Goal: Information Seeking & Learning: Learn about a topic

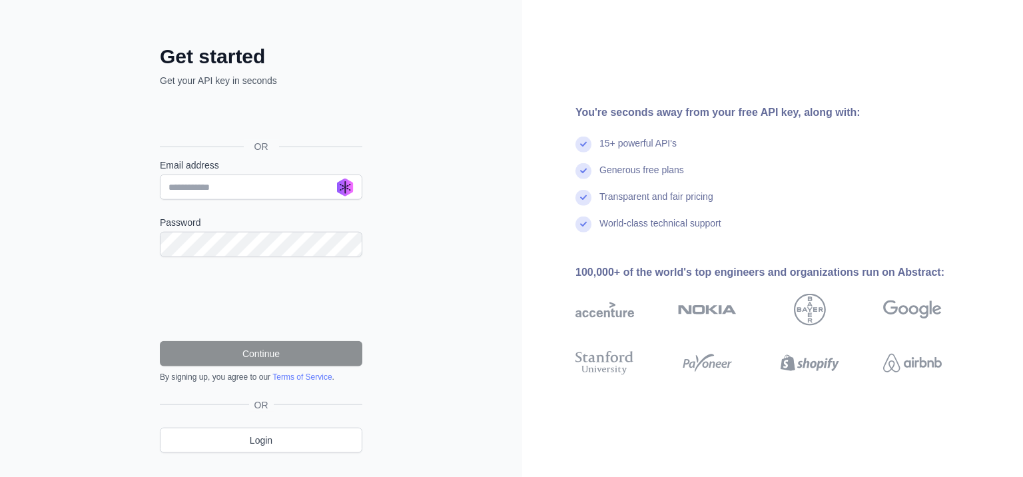
scroll to position [68, 0]
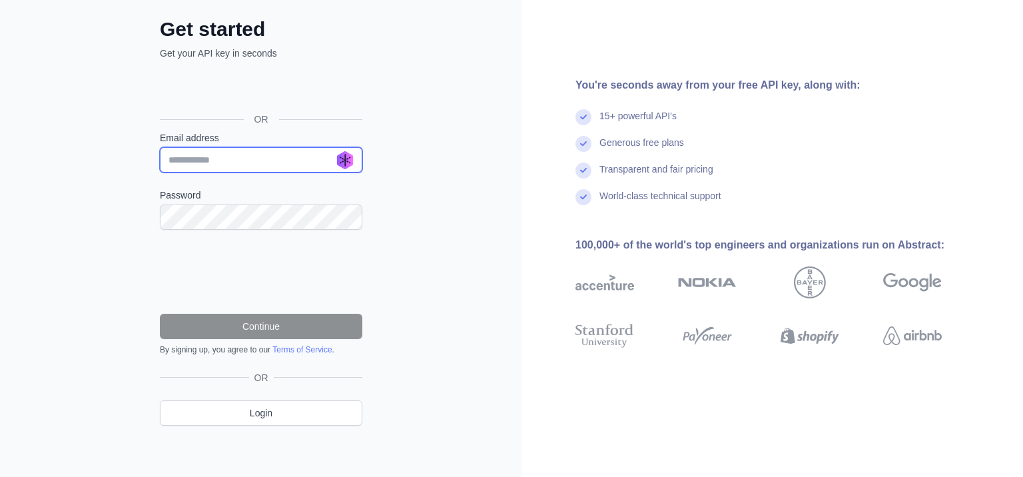
click at [217, 162] on input "Email address" at bounding box center [261, 159] width 202 height 25
click at [272, 158] on input "Email address" at bounding box center [261, 159] width 202 height 25
paste input "**********"
type input "**********"
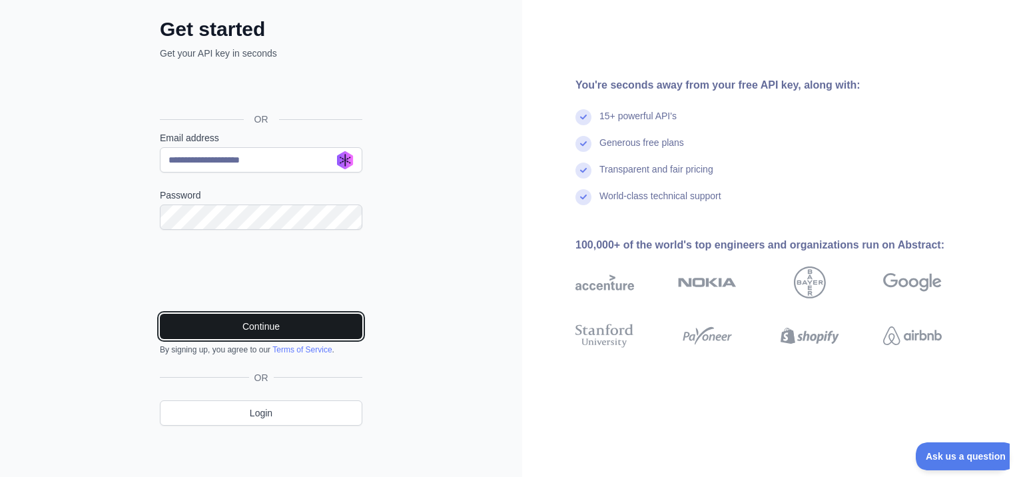
click at [256, 317] on button "Continue" at bounding box center [261, 326] width 202 height 25
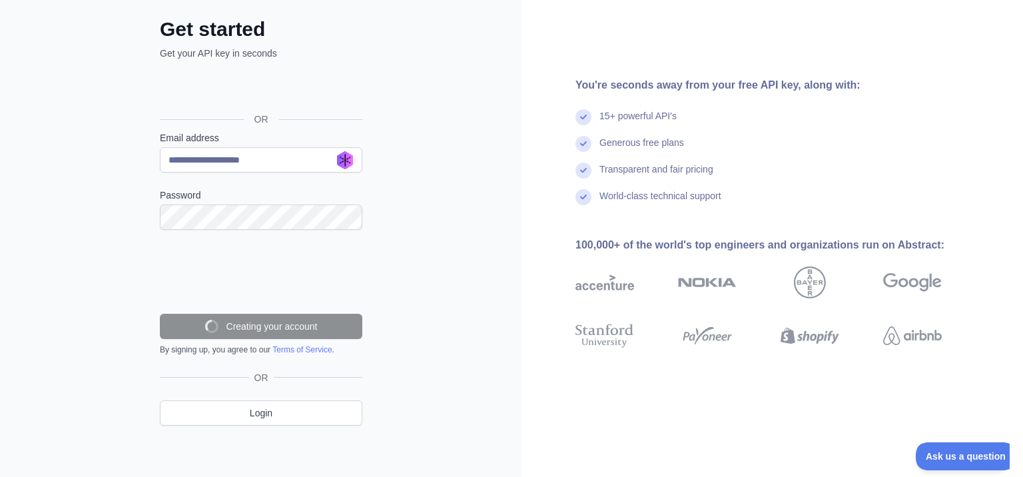
scroll to position [26, 0]
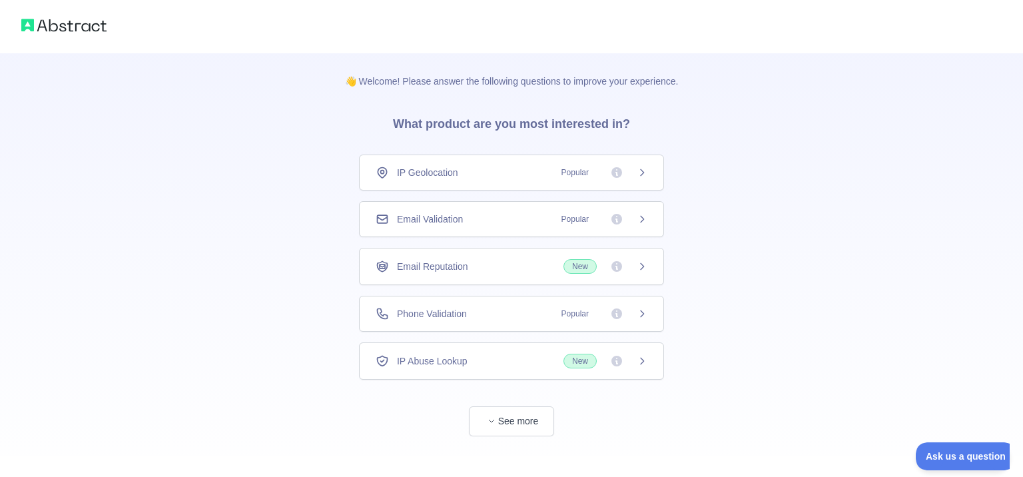
click at [633, 174] on span "Popular" at bounding box center [600, 172] width 94 height 13
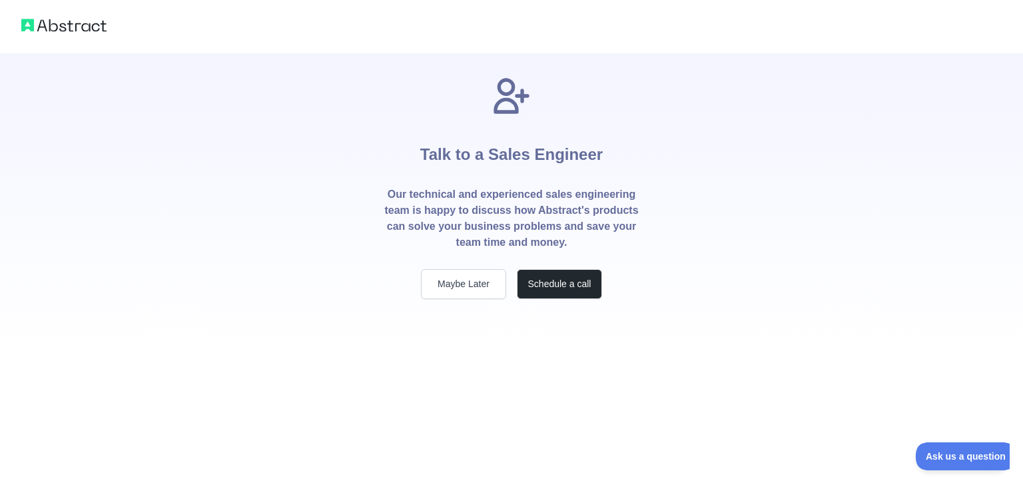
click at [619, 214] on p "Our technical and experienced sales engineering team is happy to discuss how Ab…" at bounding box center [512, 218] width 256 height 64
click at [477, 294] on button "Maybe Later" at bounding box center [463, 284] width 85 height 30
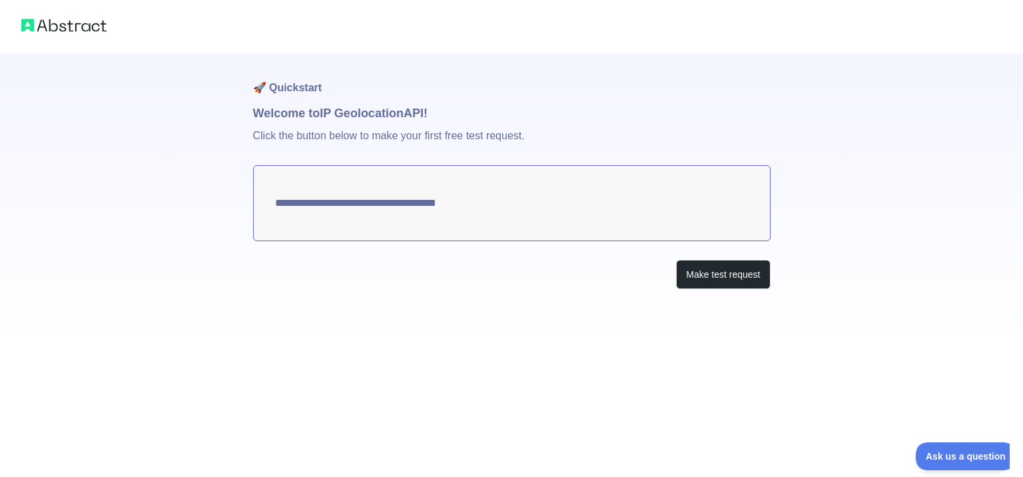
type textarea "**********"
click at [723, 272] on button "Make test request" at bounding box center [723, 275] width 94 height 30
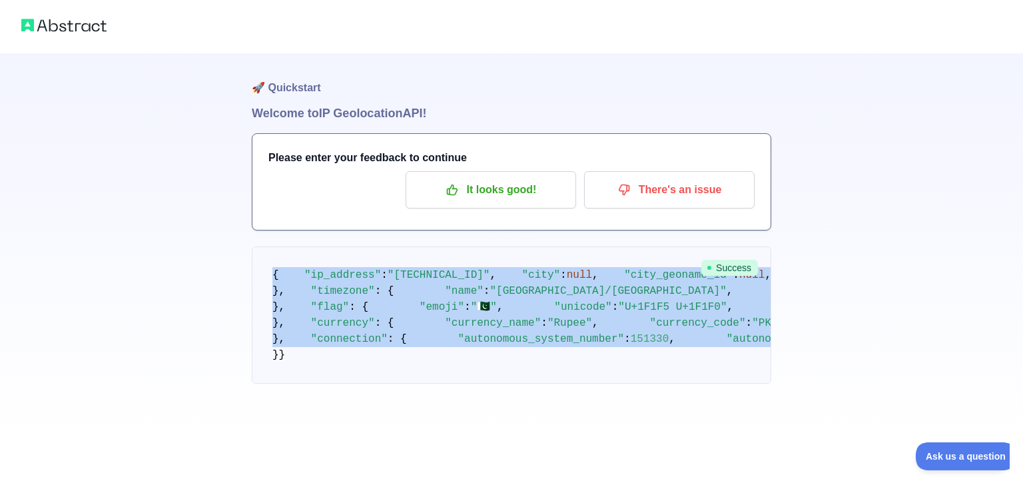
scroll to position [583, 0]
drag, startPoint x: 270, startPoint y: 276, endPoint x: 380, endPoint y: 401, distance: 166.1
click at [380, 384] on pre "{ "ip_address" : "103.152.101.161" , "city" : null , "city_geoname_id" : null ,…" at bounding box center [511, 314] width 519 height 137
copy code "{ "ip_address" : "103.152.101.161" , "city" : null , "city_geoname_id" : null ,…"
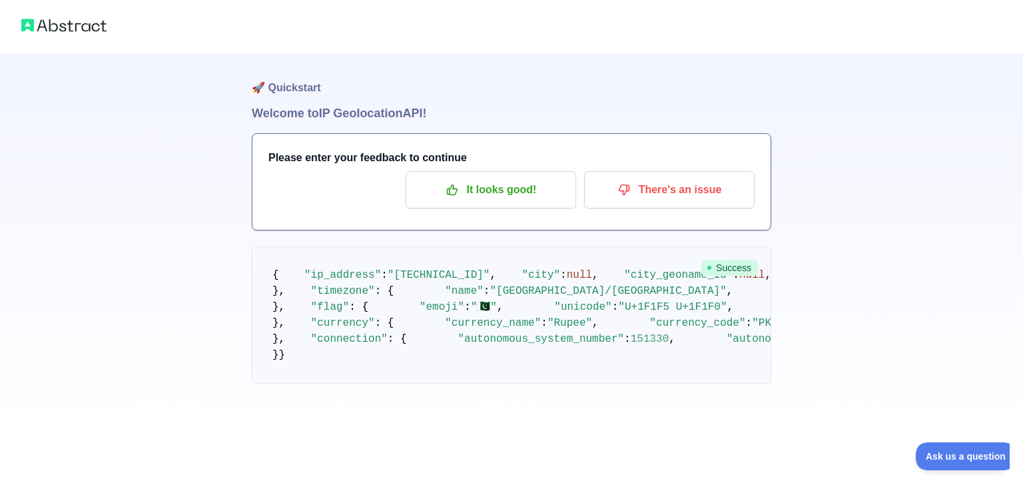
click at [521, 311] on pre "{ "ip_address" : "103.152.101.161" , "city" : null , "city_geoname_id" : null ,…" at bounding box center [511, 314] width 519 height 137
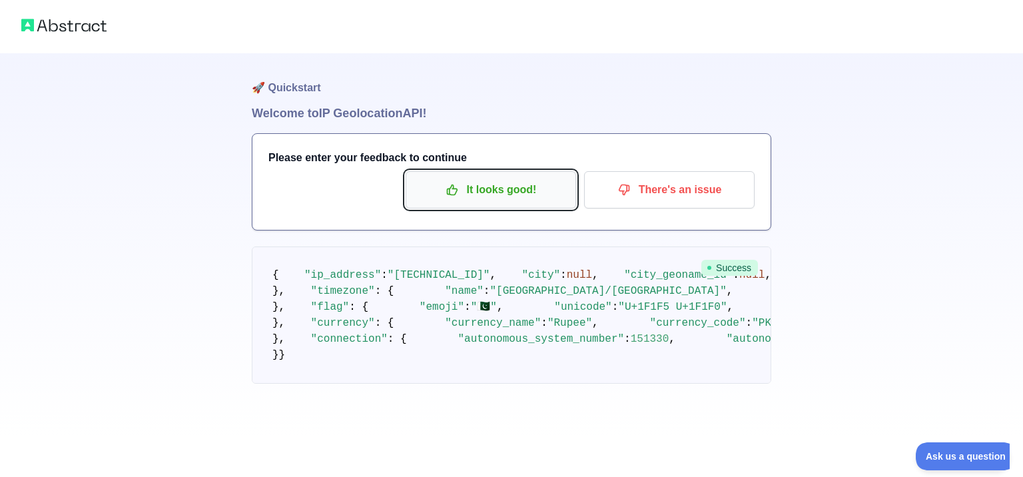
click at [514, 190] on p "It looks good!" at bounding box center [491, 189] width 150 height 23
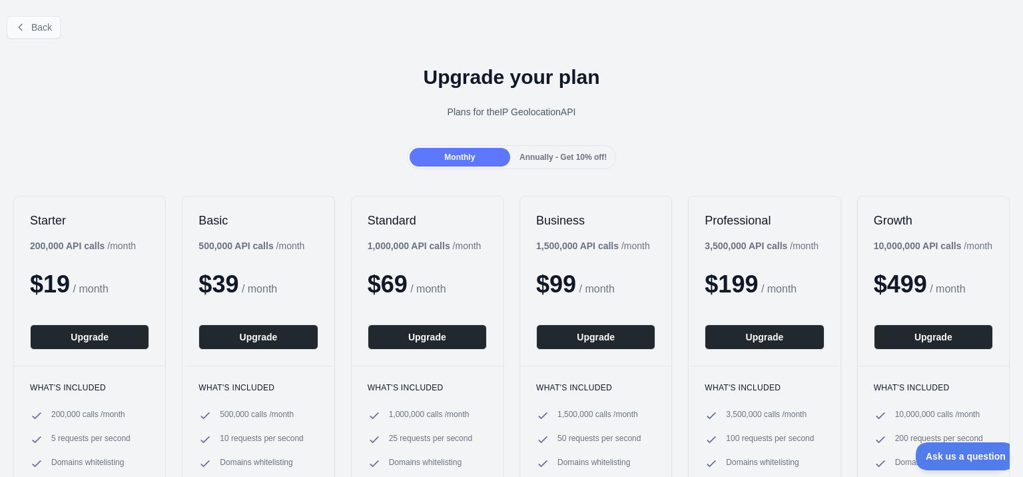
drag, startPoint x: 66, startPoint y: 25, endPoint x: 55, endPoint y: 25, distance: 11.3
click at [55, 25] on div "Back" at bounding box center [511, 27] width 1023 height 44
click at [43, 25] on span "Back" at bounding box center [41, 27] width 21 height 11
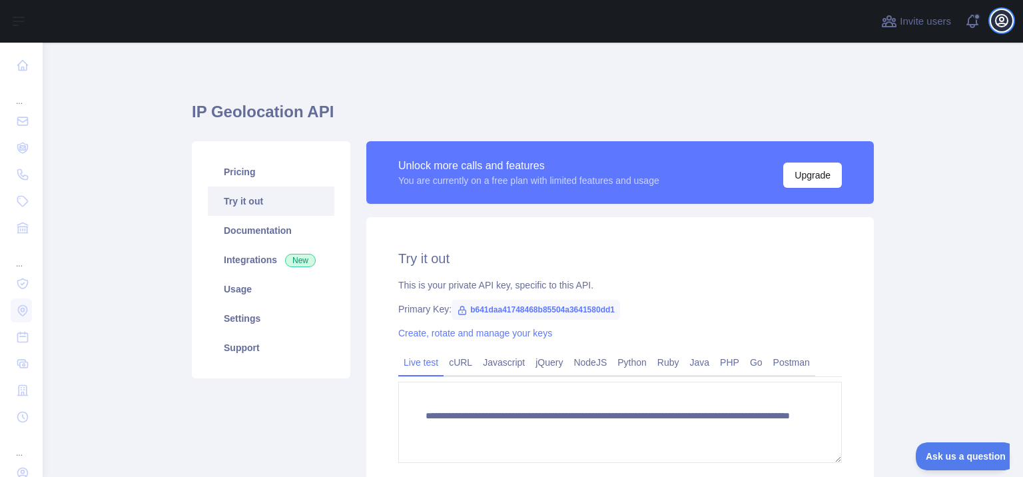
click at [1005, 15] on icon "button" at bounding box center [1002, 21] width 12 height 12
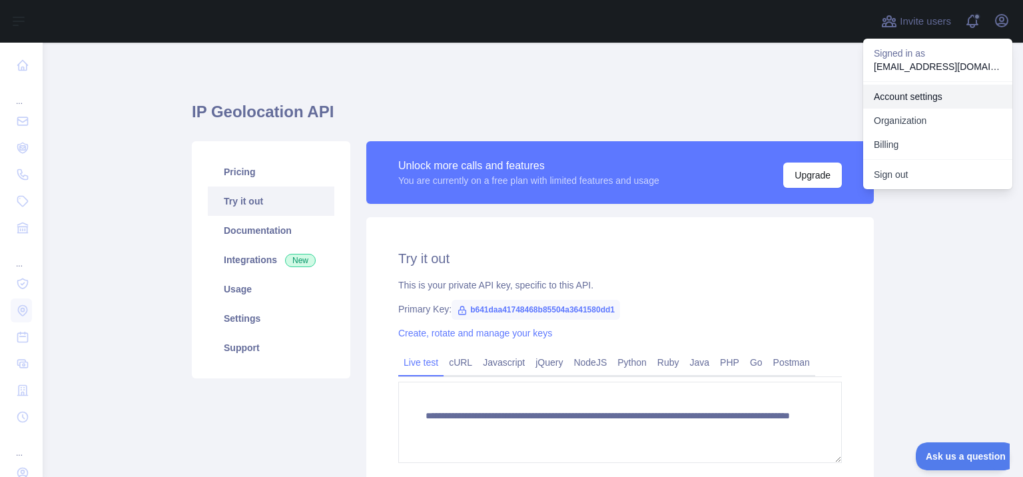
click at [921, 102] on link "Account settings" at bounding box center [937, 97] width 149 height 24
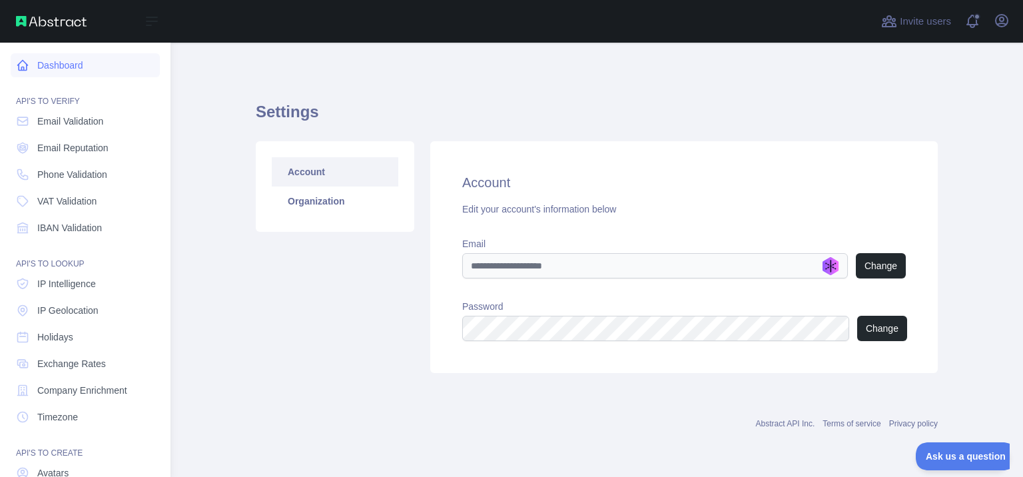
click at [23, 59] on icon at bounding box center [22, 65] width 13 height 13
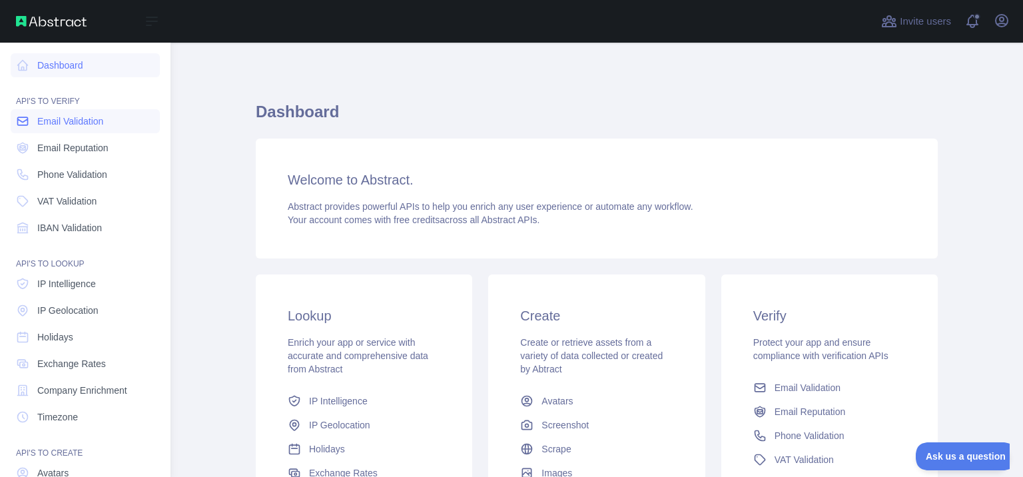
click at [74, 129] on link "Email Validation" at bounding box center [85, 121] width 149 height 24
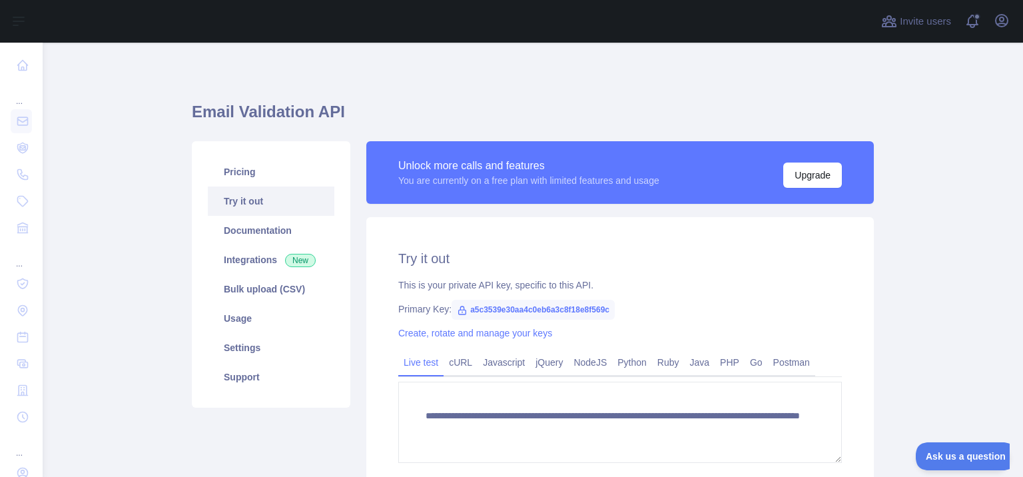
scroll to position [80, 0]
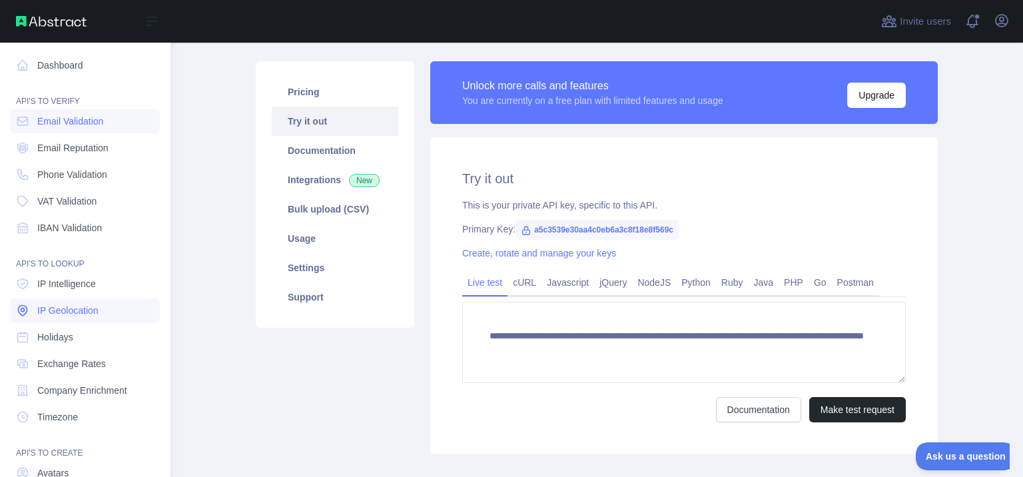
click at [74, 310] on span "IP Geolocation" at bounding box center [67, 310] width 61 height 13
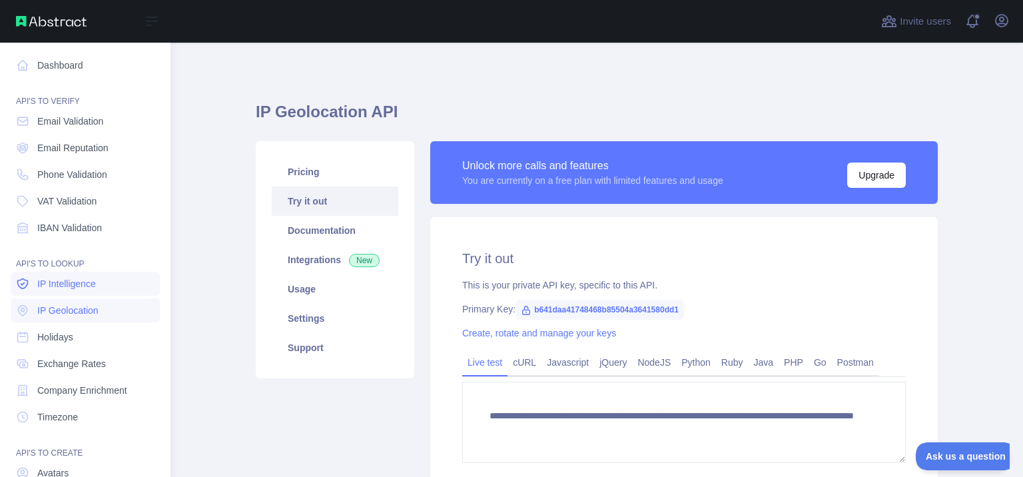
click at [51, 279] on span "IP Intelligence" at bounding box center [66, 283] width 59 height 13
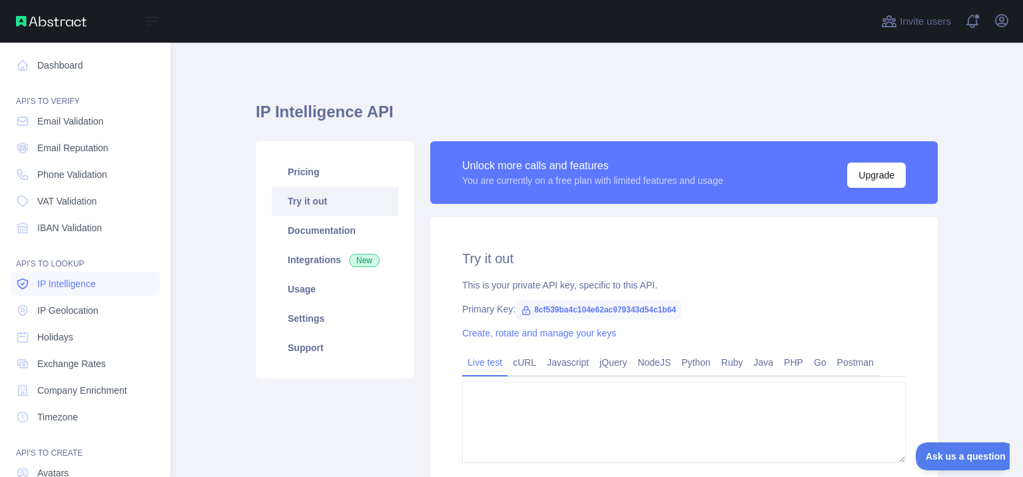
type textarea "**********"
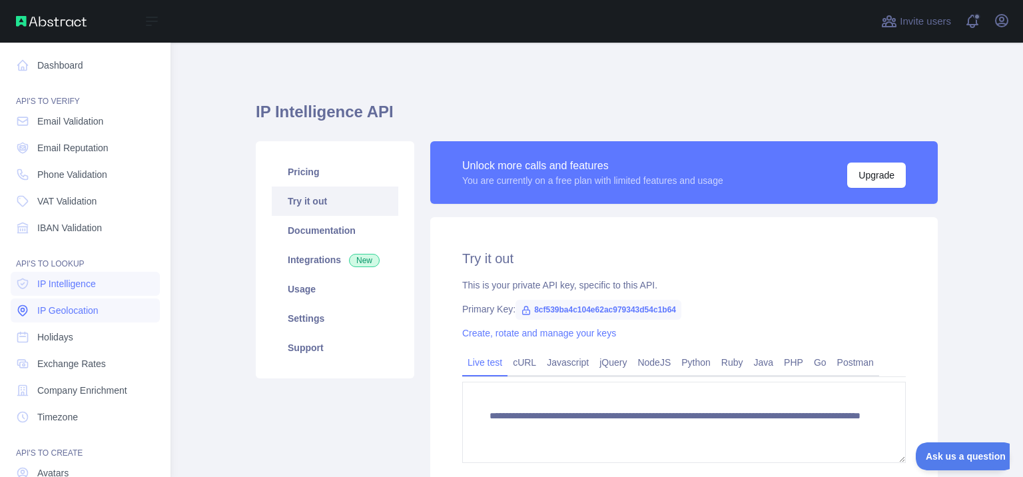
click at [49, 316] on span "IP Geolocation" at bounding box center [67, 310] width 61 height 13
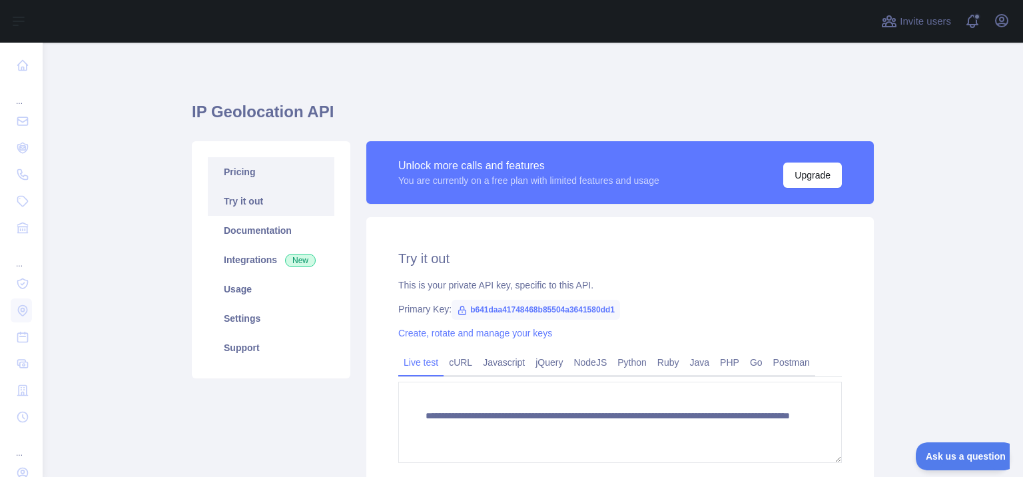
click at [255, 172] on link "Pricing" at bounding box center [271, 171] width 127 height 29
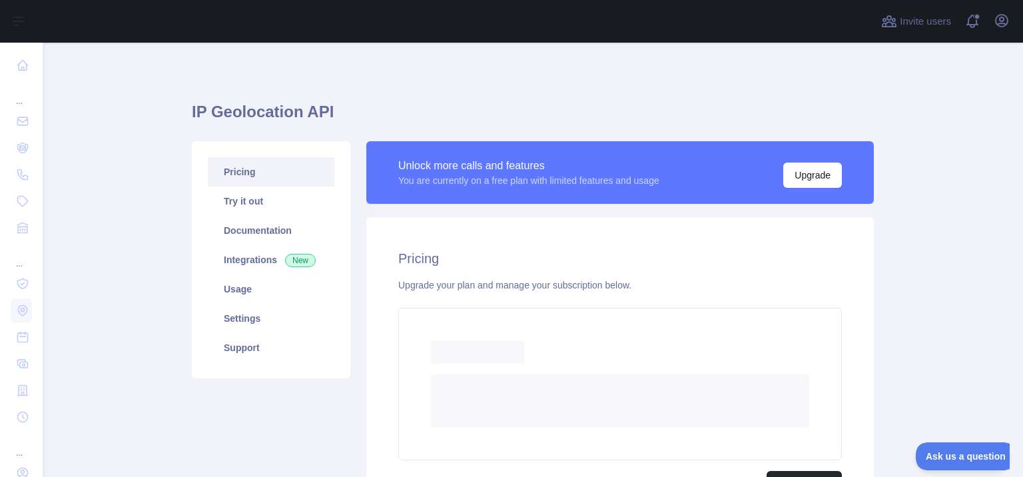
scroll to position [80, 0]
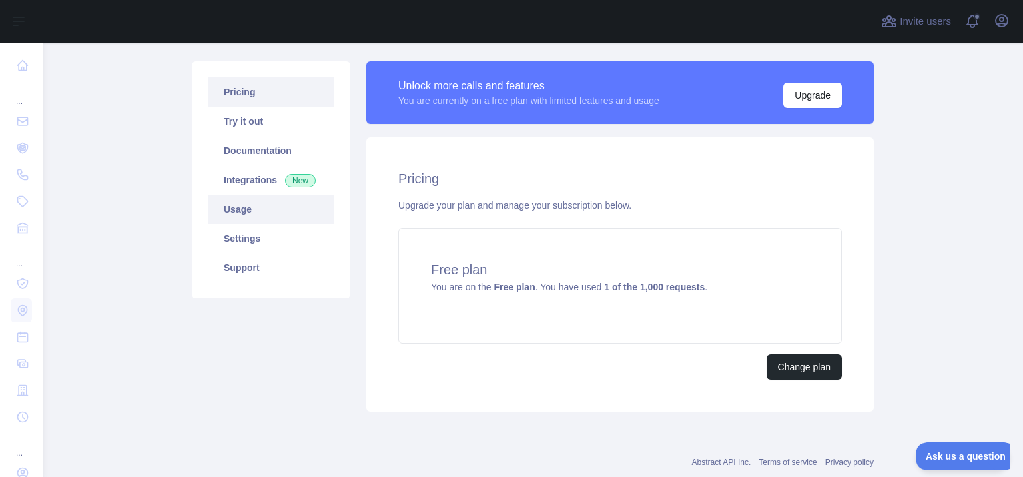
click at [242, 209] on link "Usage" at bounding box center [271, 208] width 127 height 29
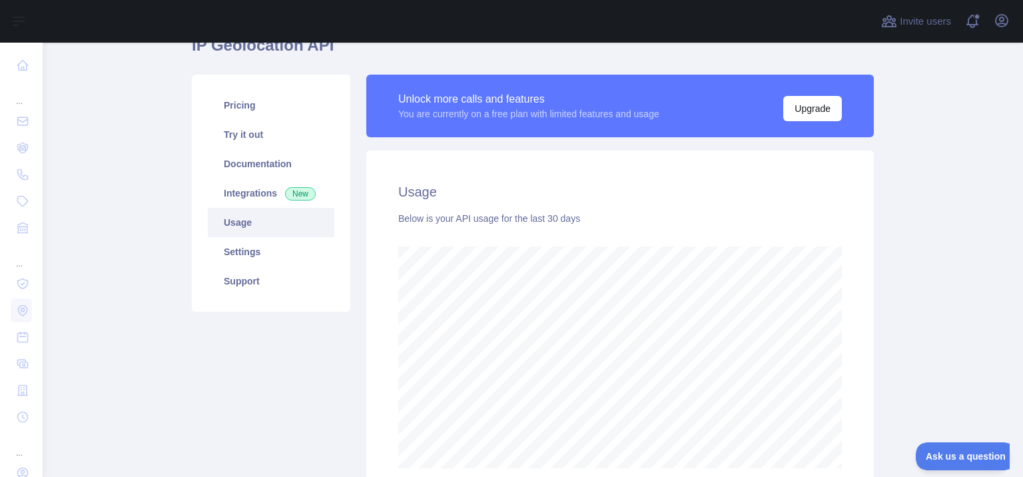
scroll to position [434, 980]
click at [238, 243] on link "Settings" at bounding box center [271, 251] width 127 height 29
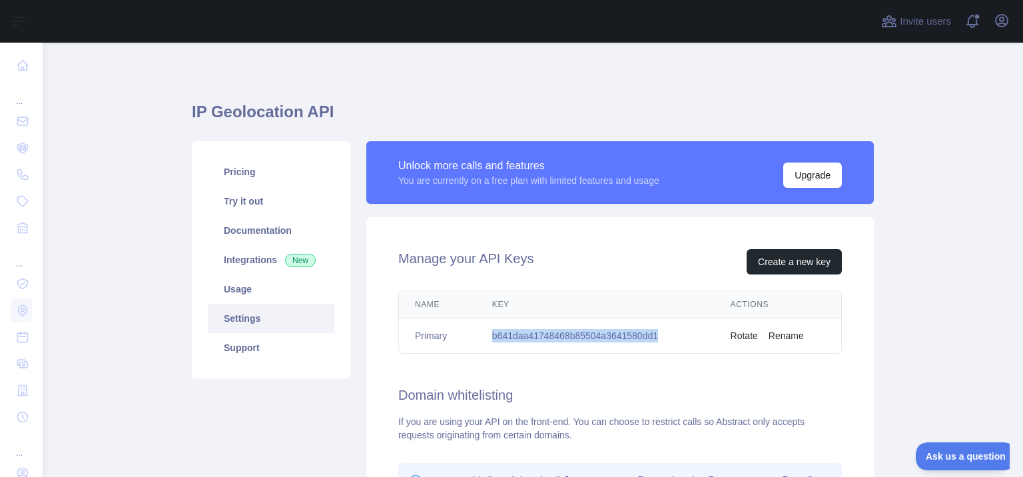
copy tr "b641daa41748468b85504a3641580dd1"
drag, startPoint x: 670, startPoint y: 332, endPoint x: 471, endPoint y: 338, distance: 199.2
click at [471, 338] on tr "Primary b641daa41748468b85504a3641580dd1 Rotate Rename" at bounding box center [620, 335] width 442 height 35
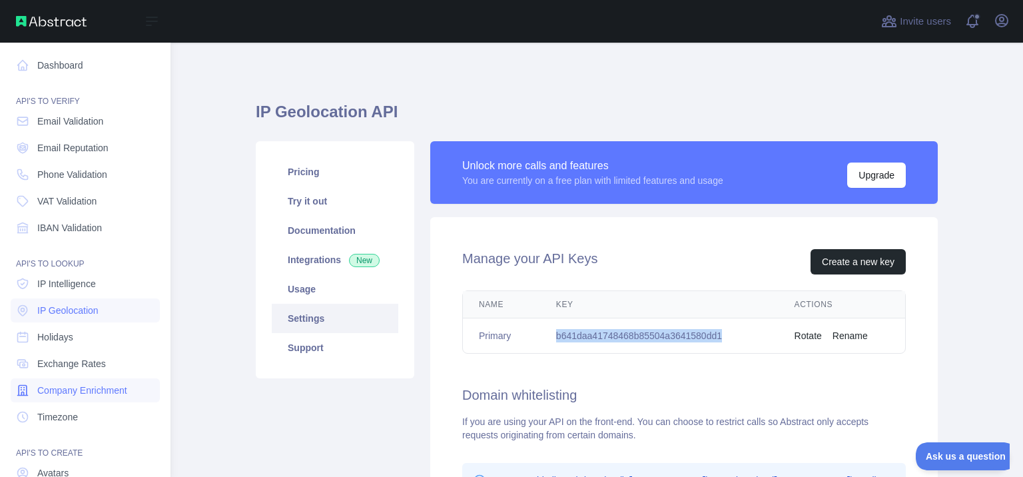
click at [117, 391] on span "Company Enrichment" at bounding box center [82, 390] width 90 height 13
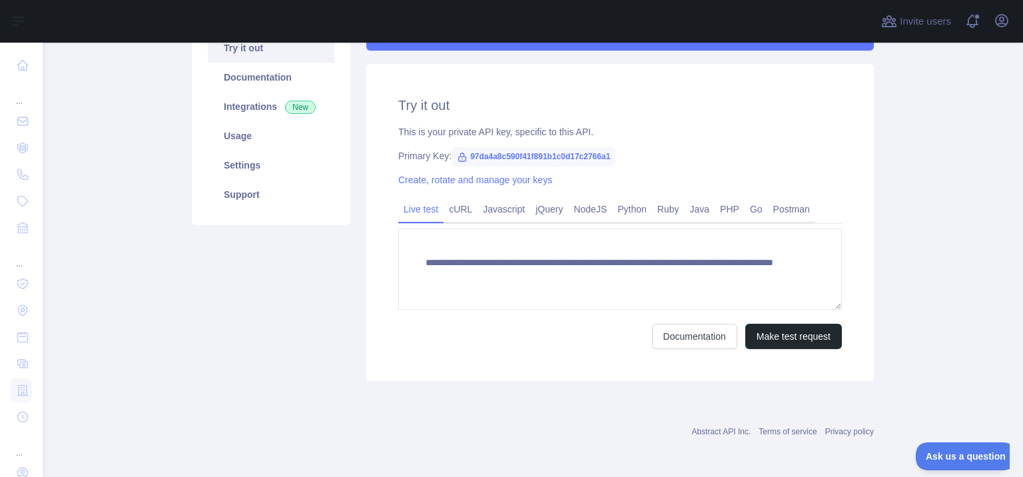
scroll to position [73, 0]
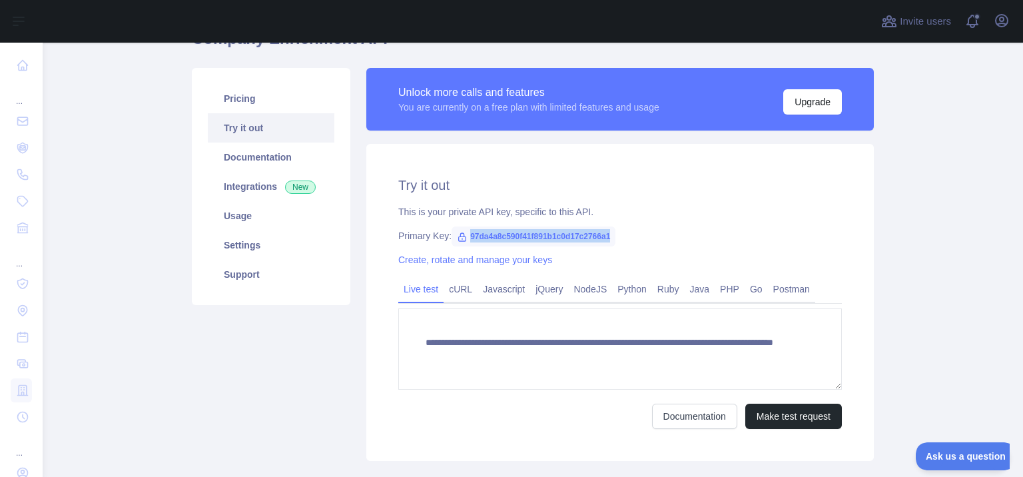
copy span "97da4a8c590f41f891b1c0d17c2766a1"
drag, startPoint x: 609, startPoint y: 232, endPoint x: 457, endPoint y: 233, distance: 151.8
click at [457, 233] on span "97da4a8c590f41f891b1c0d17c2766a1" at bounding box center [533, 236] width 164 height 20
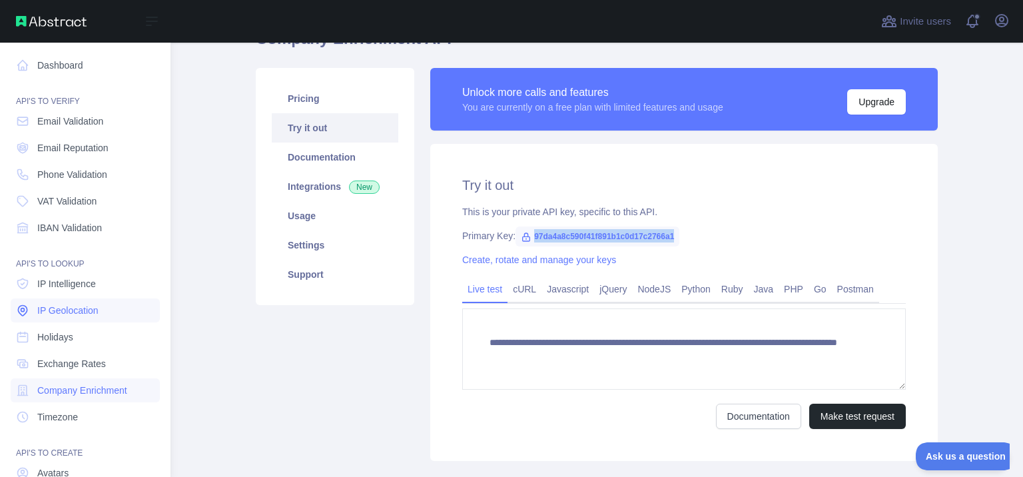
click at [76, 316] on span "IP Geolocation" at bounding box center [67, 310] width 61 height 13
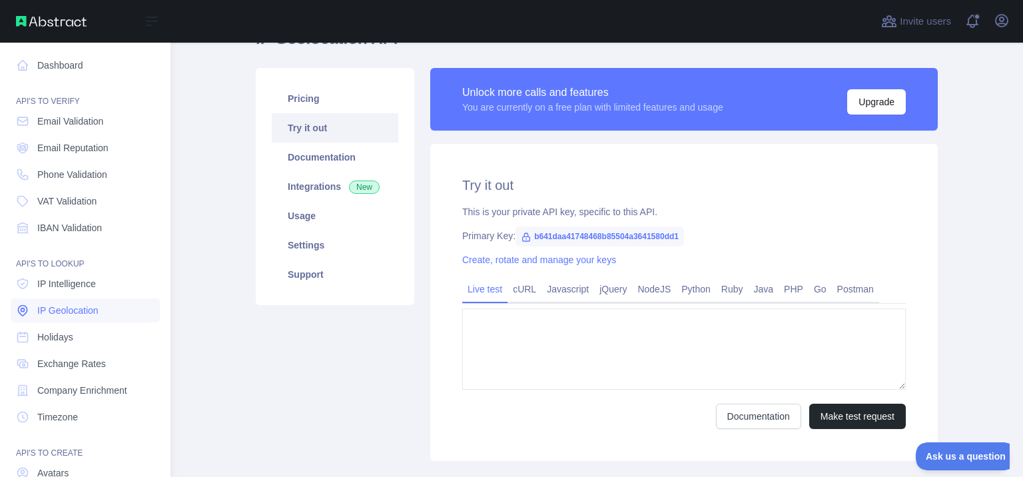
type textarea "**********"
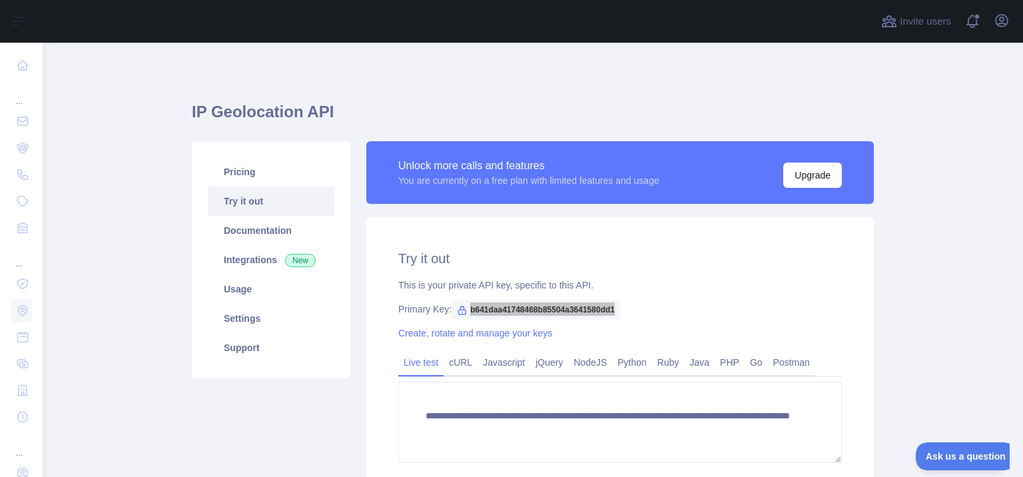
copy span "b641daa41748468b85504a3641580dd1"
drag, startPoint x: 614, startPoint y: 304, endPoint x: 465, endPoint y: 319, distance: 149.9
click at [465, 319] on span "b641daa41748468b85504a3641580dd1" at bounding box center [535, 310] width 168 height 20
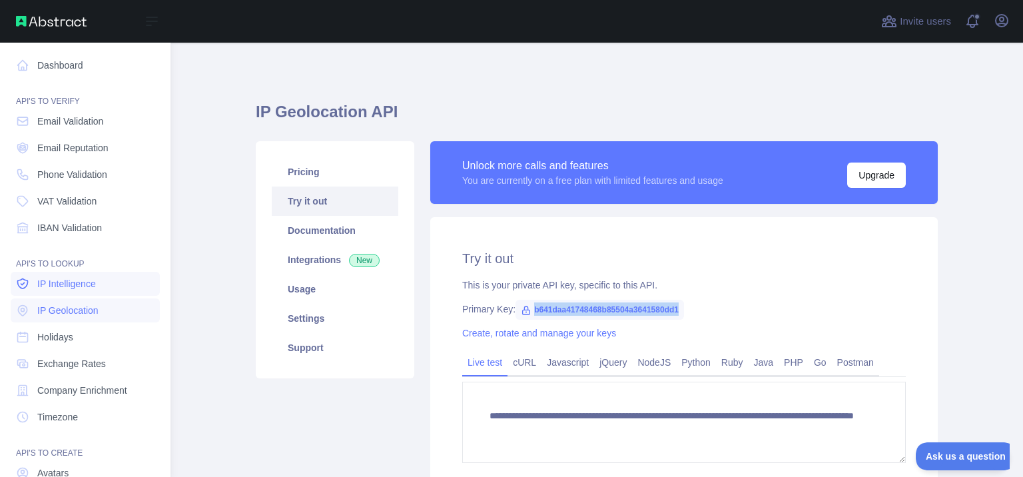
click at [76, 284] on span "IP Intelligence" at bounding box center [66, 283] width 59 height 13
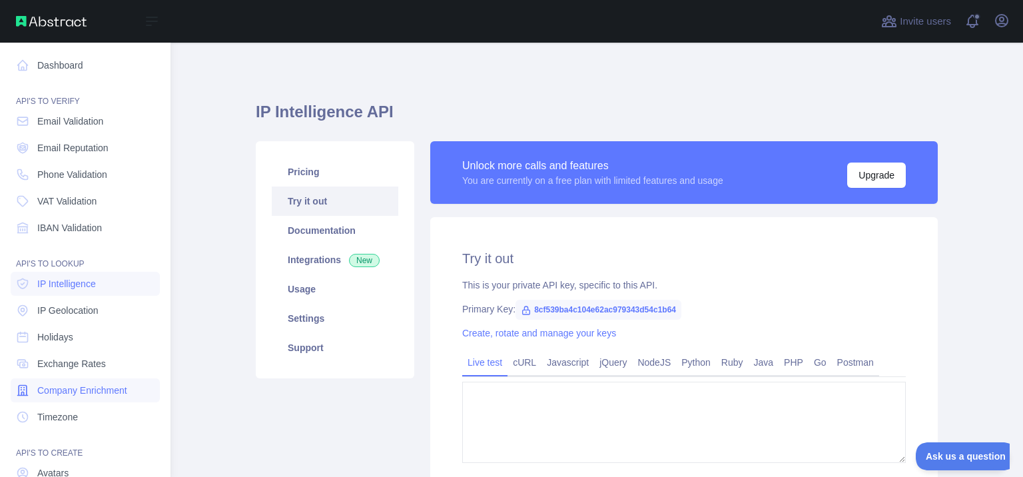
type textarea "**********"
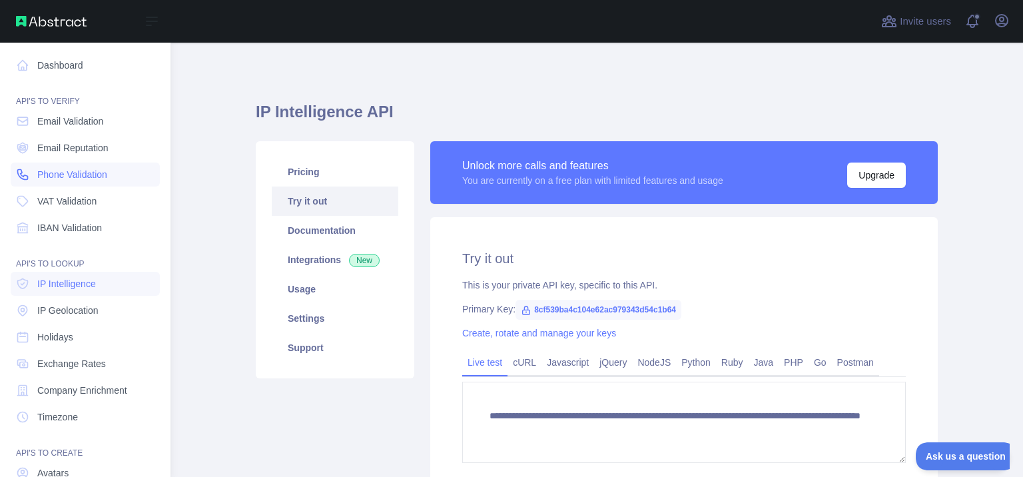
click at [93, 169] on span "Phone Validation" at bounding box center [72, 174] width 70 height 13
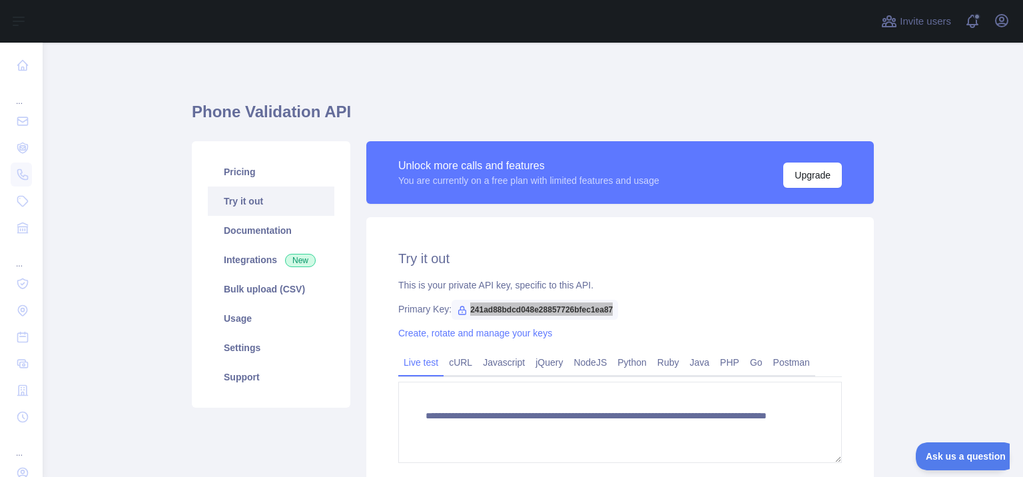
copy span "241ad88bdcd048e28857726bfec1ea87"
drag, startPoint x: 611, startPoint y: 308, endPoint x: 465, endPoint y: 316, distance: 146.7
click at [465, 316] on span "241ad88bdcd048e28857726bfec1ea87" at bounding box center [534, 310] width 166 height 20
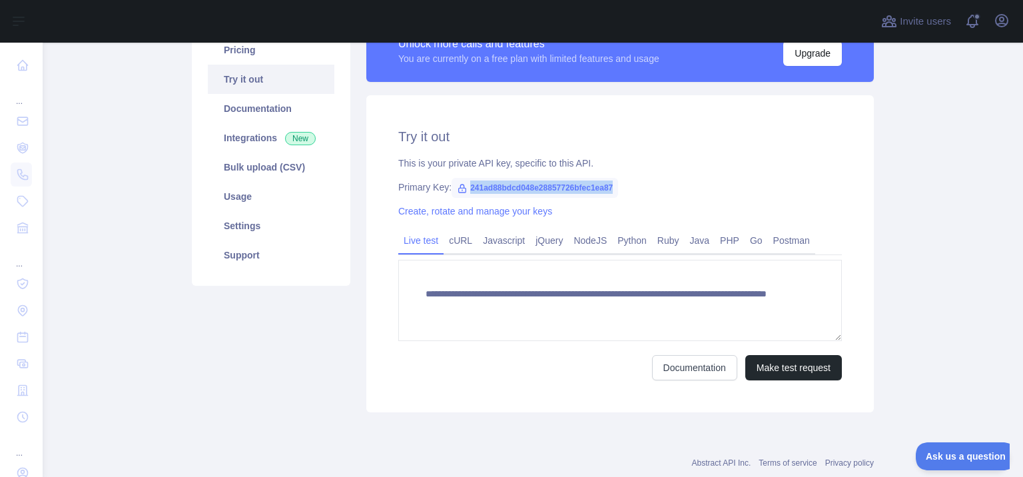
scroll to position [153, 0]
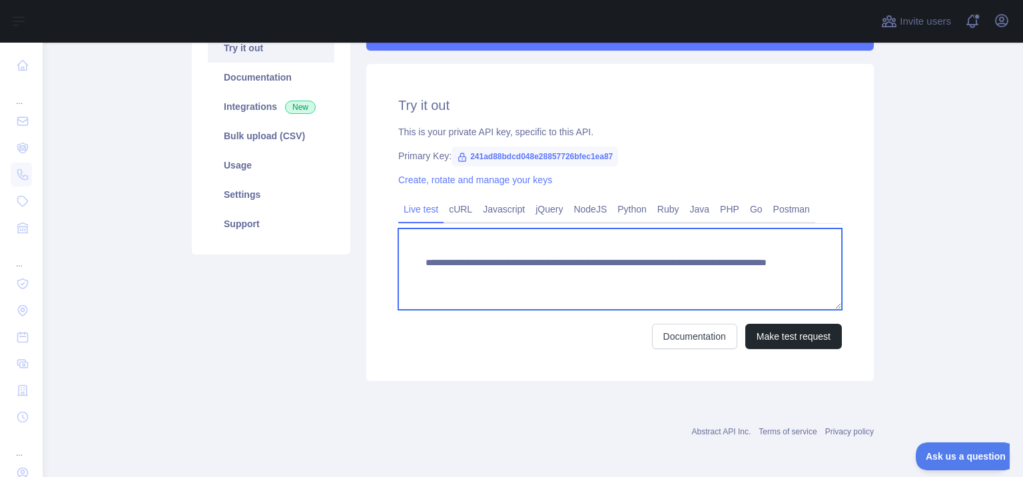
click at [723, 281] on textarea "**********" at bounding box center [620, 268] width 444 height 81
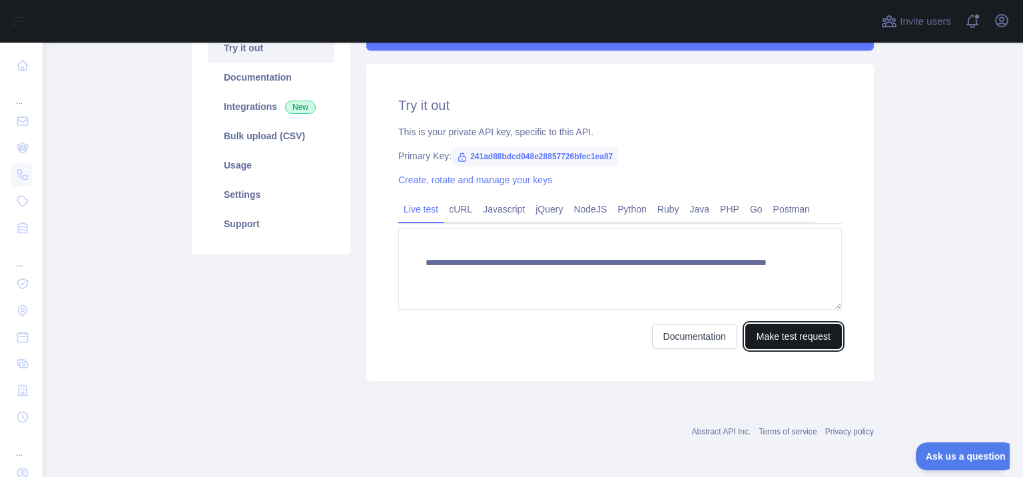
click at [784, 330] on button "Make test request" at bounding box center [793, 336] width 97 height 25
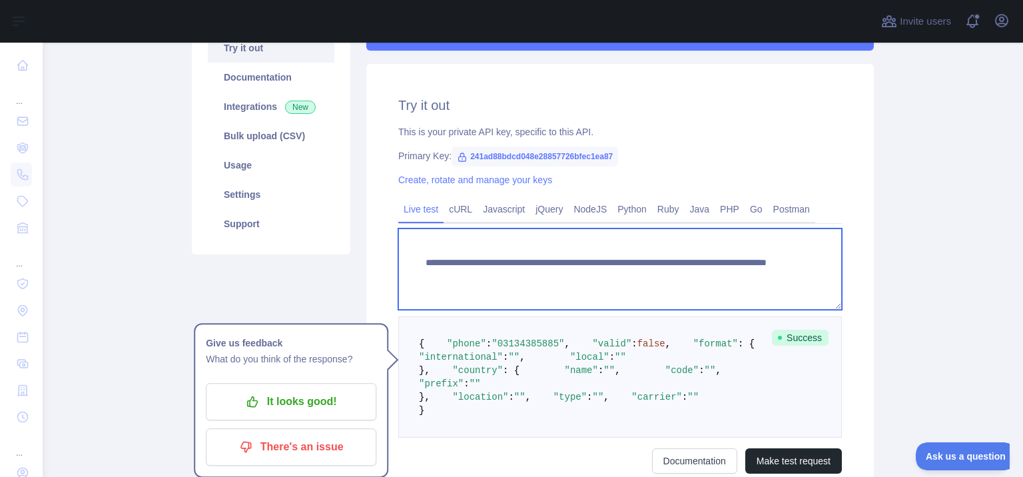
click at [669, 275] on textarea "**********" at bounding box center [620, 268] width 444 height 81
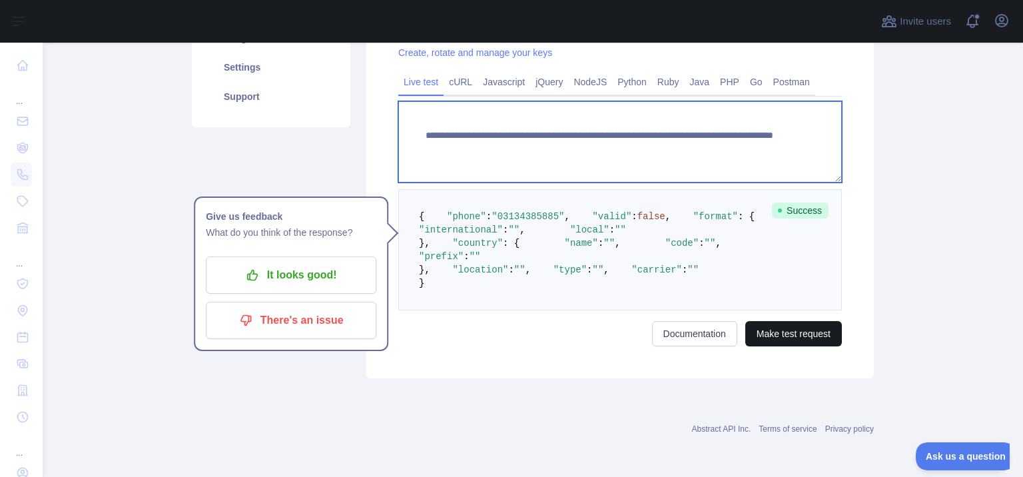
type textarea "**********"
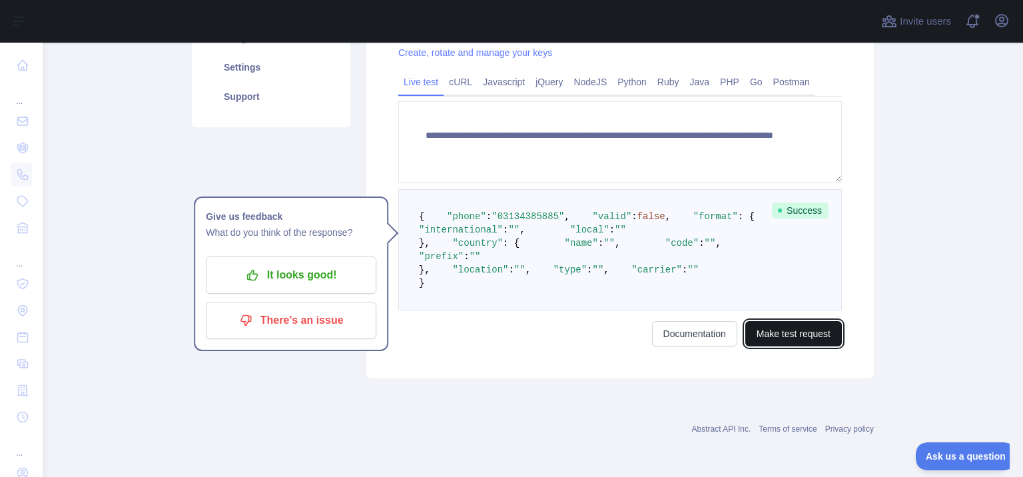
click at [784, 346] on button "Make test request" at bounding box center [793, 333] width 97 height 25
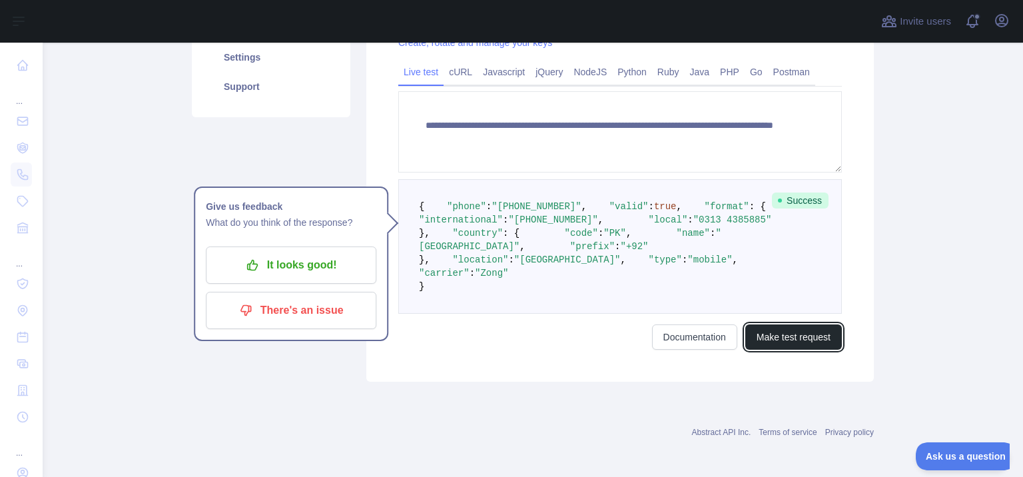
scroll to position [210, 0]
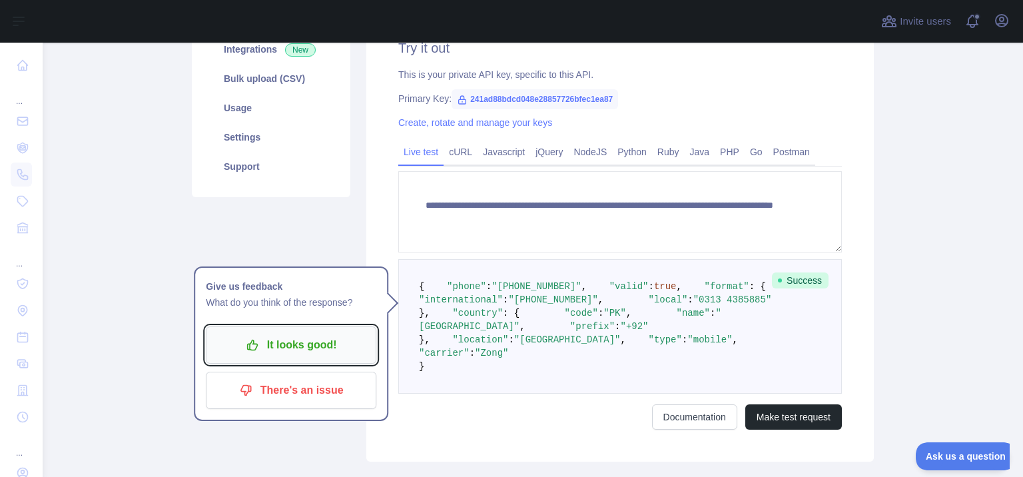
click at [328, 344] on p "It looks good!" at bounding box center [291, 345] width 150 height 23
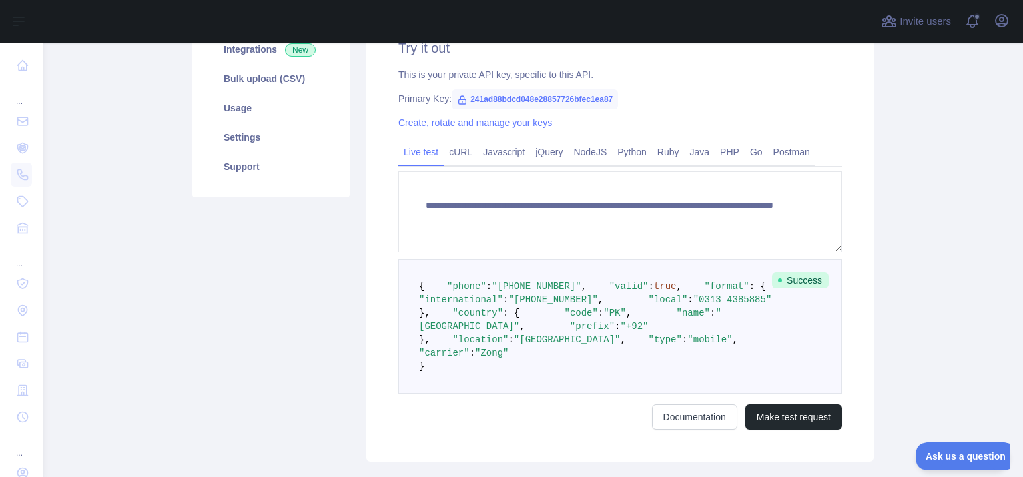
scroll to position [131, 0]
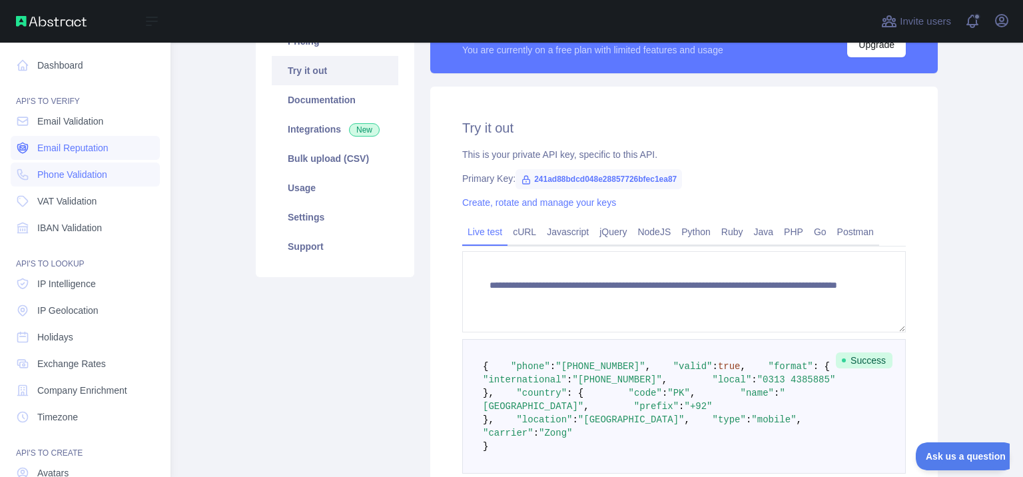
click at [81, 141] on span "Email Reputation" at bounding box center [72, 147] width 71 height 13
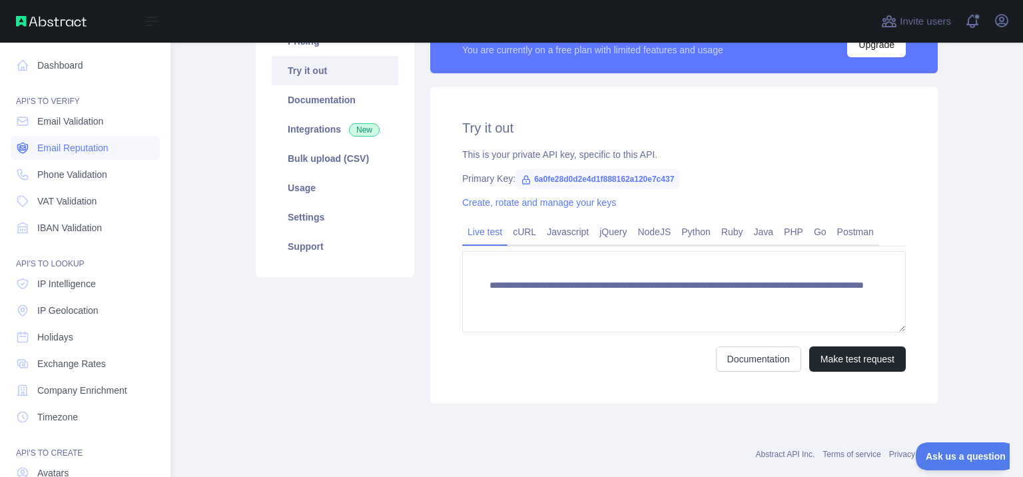
scroll to position [29, 0]
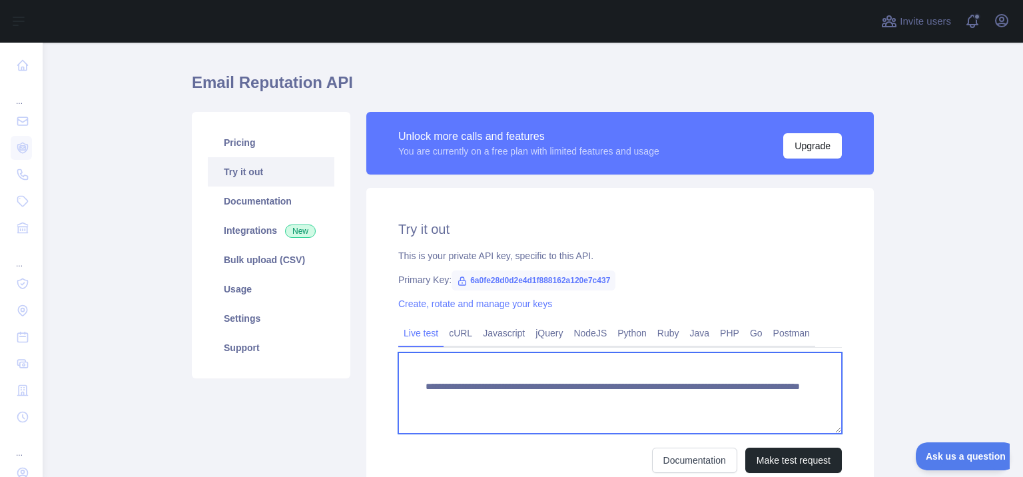
click at [747, 399] on textarea "**********" at bounding box center [620, 392] width 444 height 81
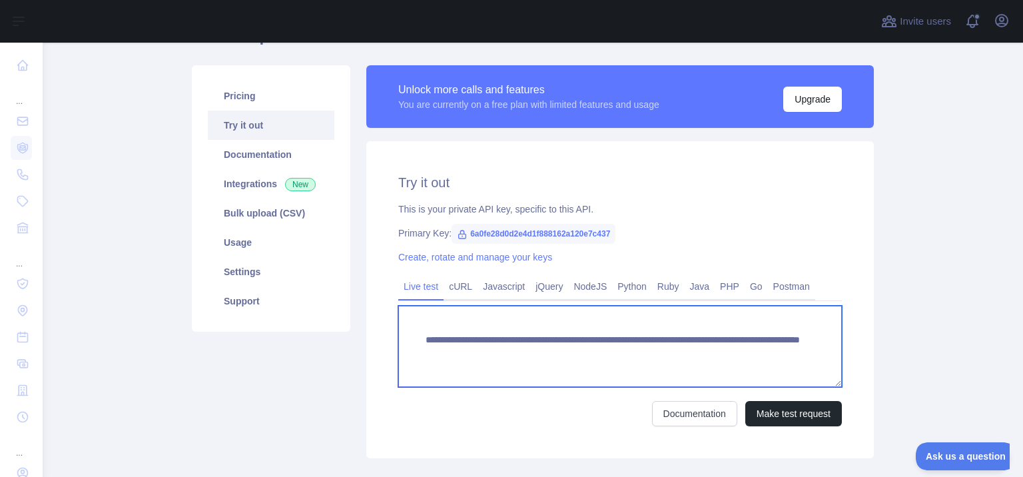
scroll to position [109, 0]
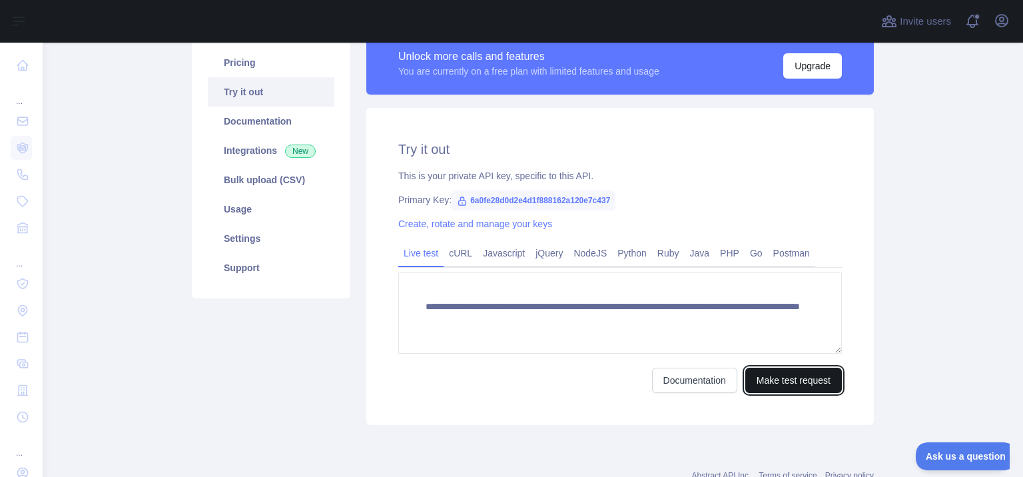
click at [790, 375] on button "Make test request" at bounding box center [793, 380] width 97 height 25
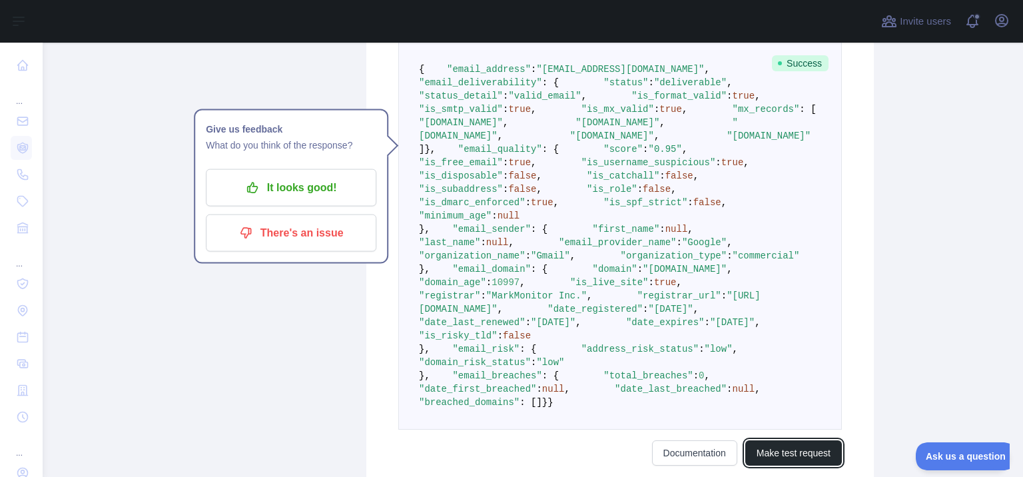
scroll to position [131, 0]
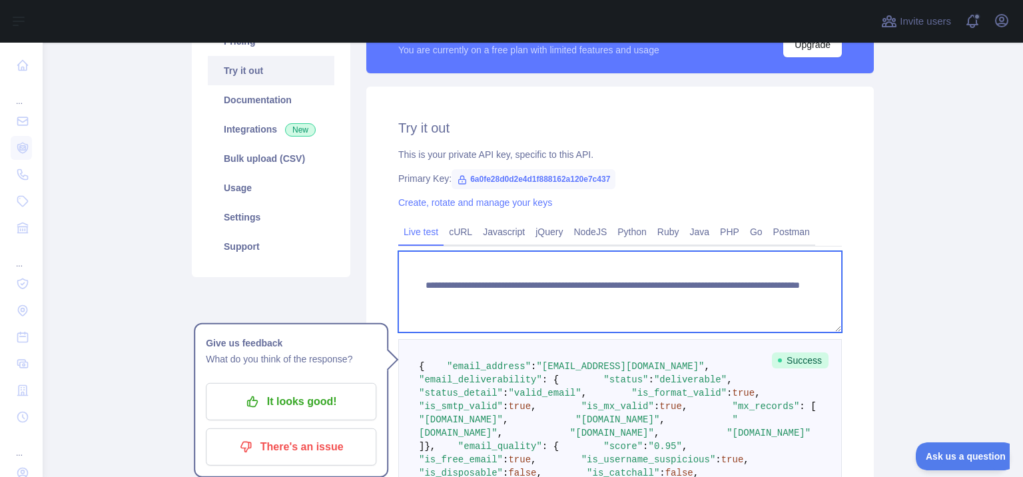
click at [711, 300] on textarea "**********" at bounding box center [620, 291] width 444 height 81
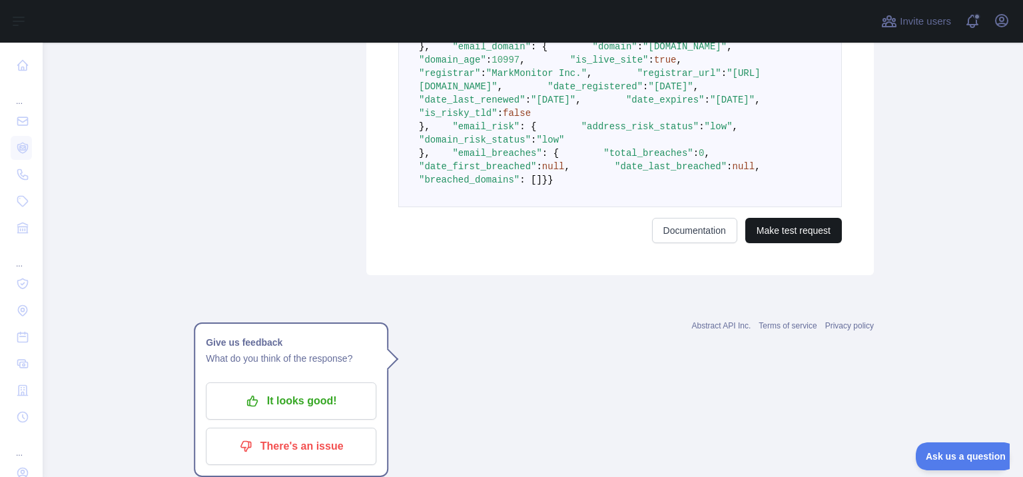
type textarea "**********"
click at [796, 243] on button "Make test request" at bounding box center [793, 230] width 97 height 25
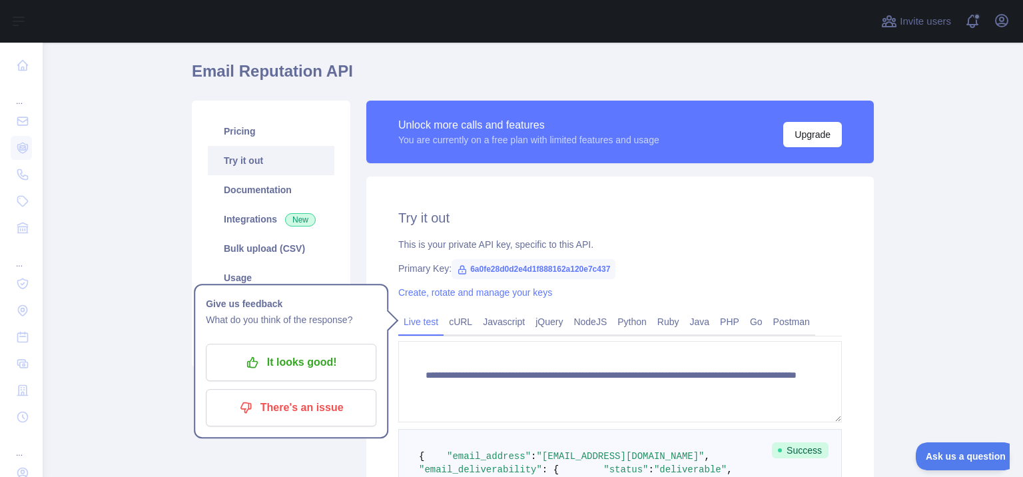
scroll to position [0, 0]
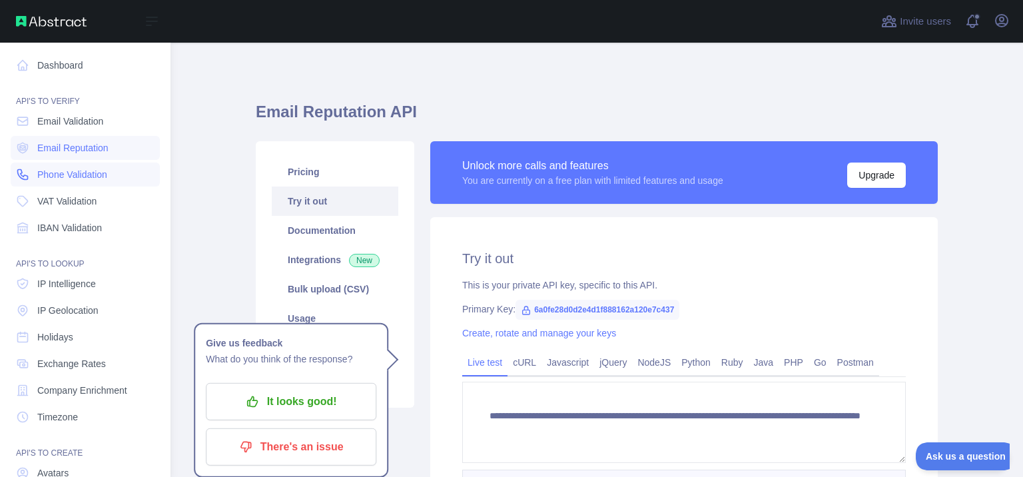
click at [83, 177] on span "Phone Validation" at bounding box center [72, 174] width 70 height 13
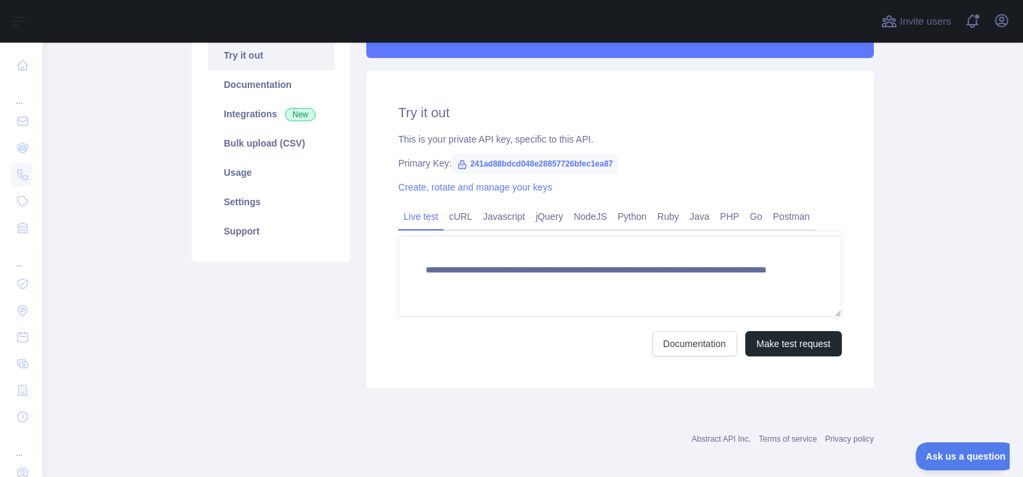
scroll to position [153, 0]
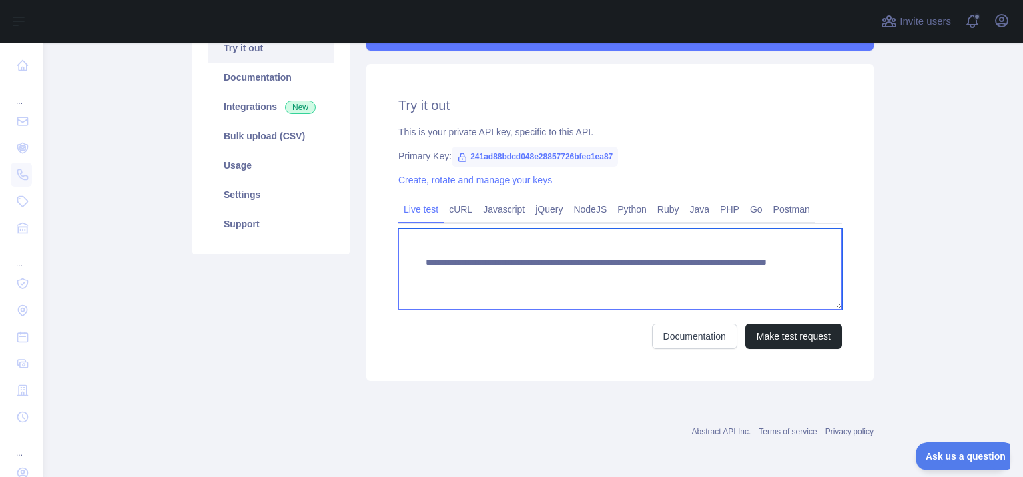
click at [727, 276] on textarea "**********" at bounding box center [620, 268] width 444 height 81
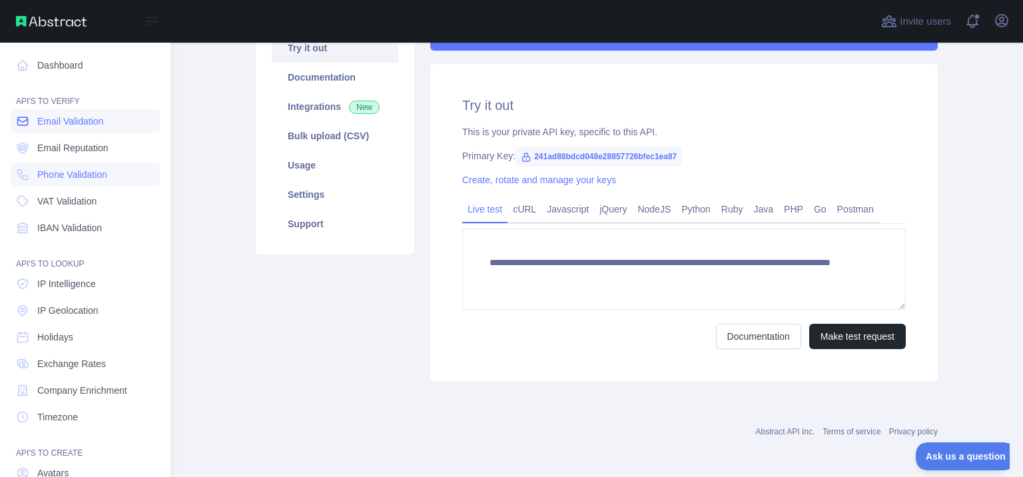
click at [90, 126] on span "Email Validation" at bounding box center [70, 121] width 66 height 13
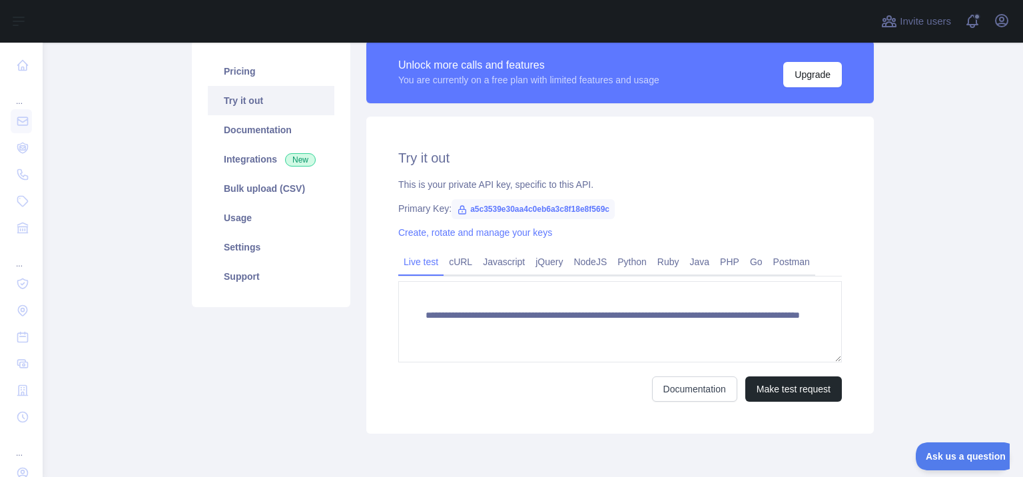
scroll to position [109, 0]
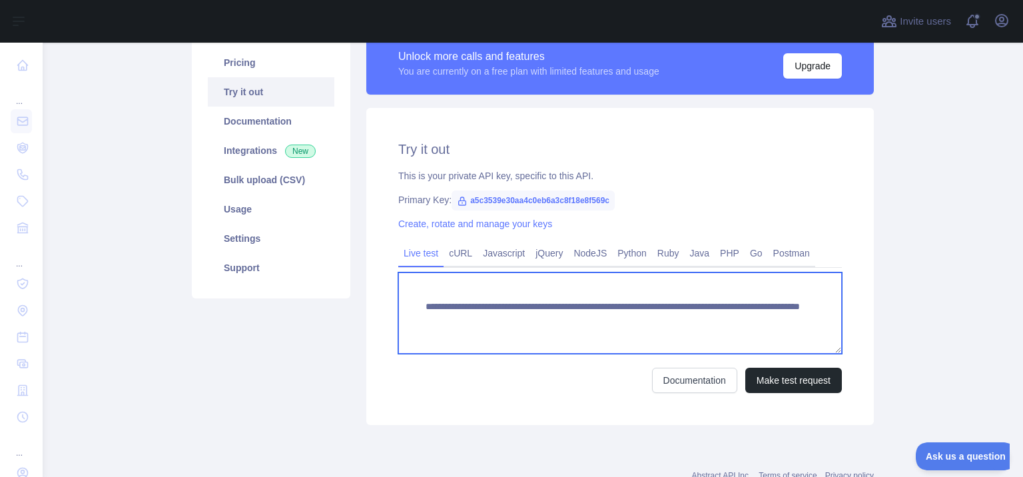
click at [749, 319] on textarea "**********" at bounding box center [620, 312] width 444 height 81
type textarea "**********"
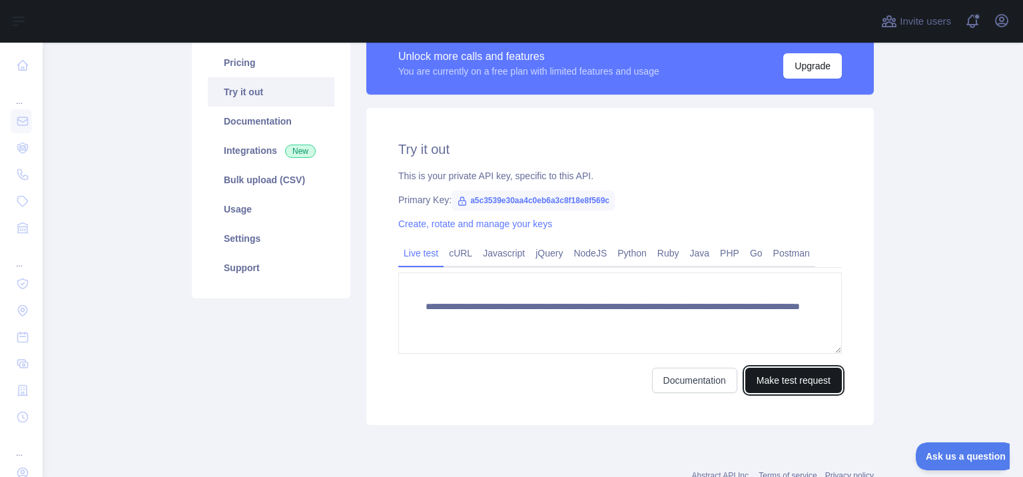
click at [776, 385] on button "Make test request" at bounding box center [793, 380] width 97 height 25
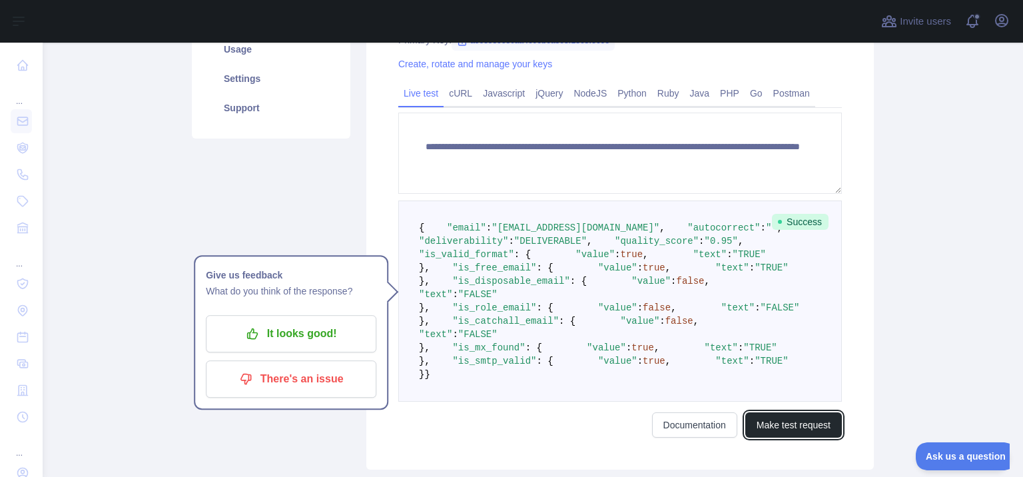
scroll to position [0, 0]
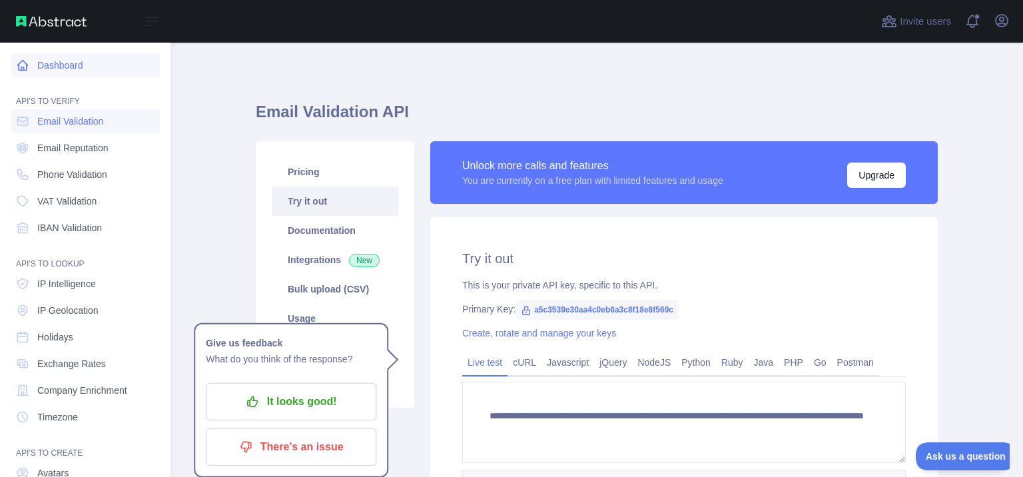
click at [22, 65] on icon at bounding box center [22, 65] width 13 height 13
